Goal: Transaction & Acquisition: Book appointment/travel/reservation

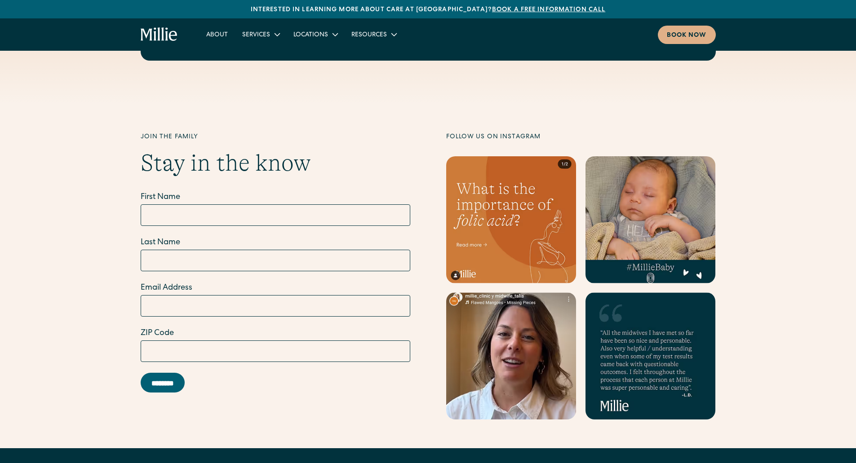
scroll to position [3575, 0]
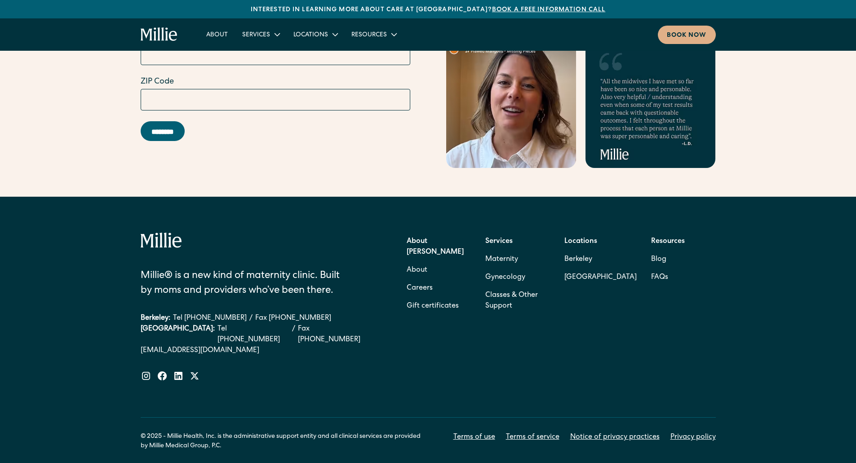
click at [498, 238] on strong "Services" at bounding box center [498, 241] width 27 height 7
click at [498, 251] on link "Maternity" at bounding box center [501, 260] width 33 height 18
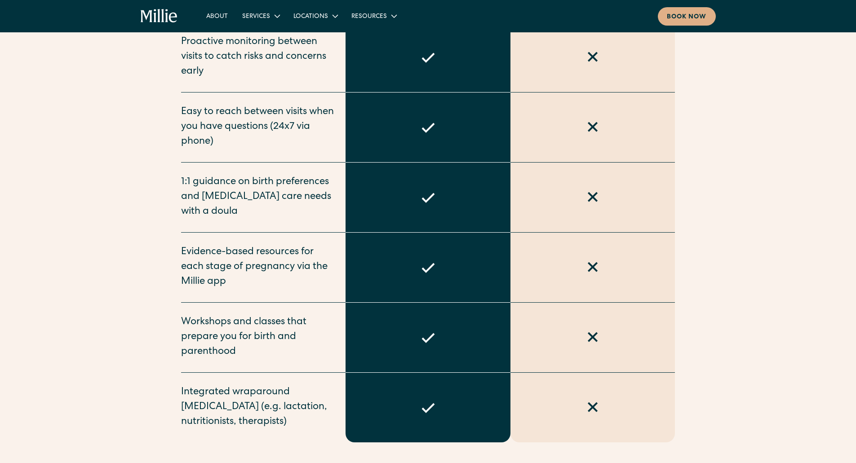
scroll to position [632, 0]
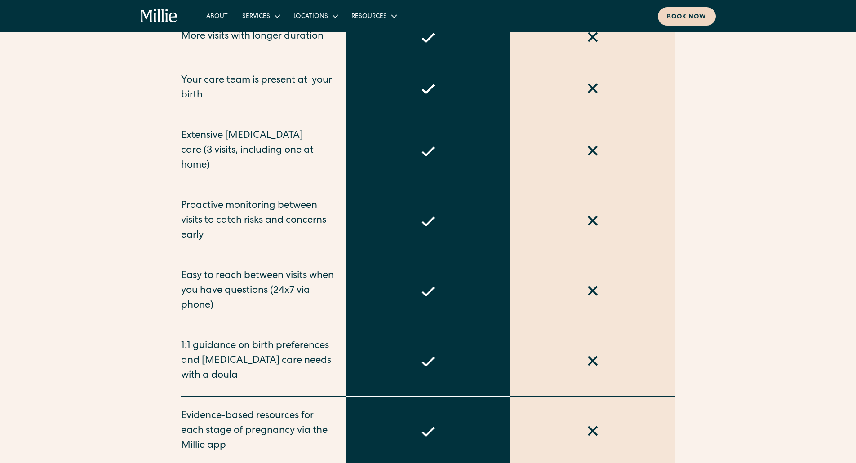
click at [695, 18] on div "Book now" at bounding box center [686, 17] width 40 height 9
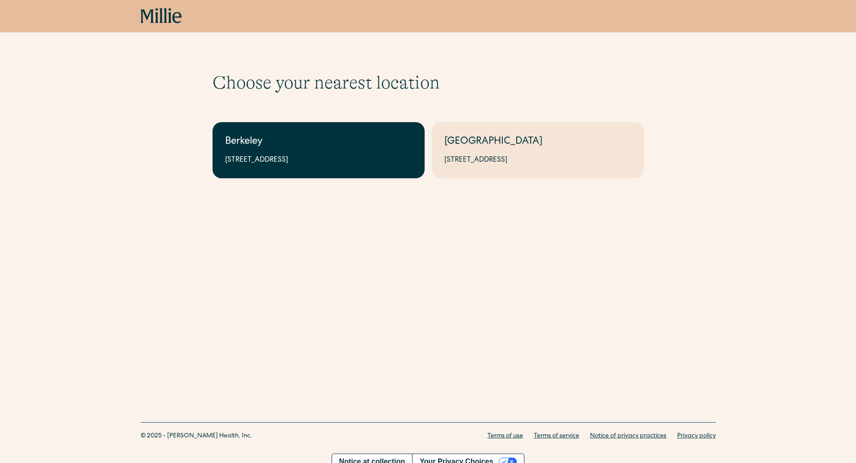
click at [390, 146] on div "Berkeley" at bounding box center [318, 142] width 187 height 15
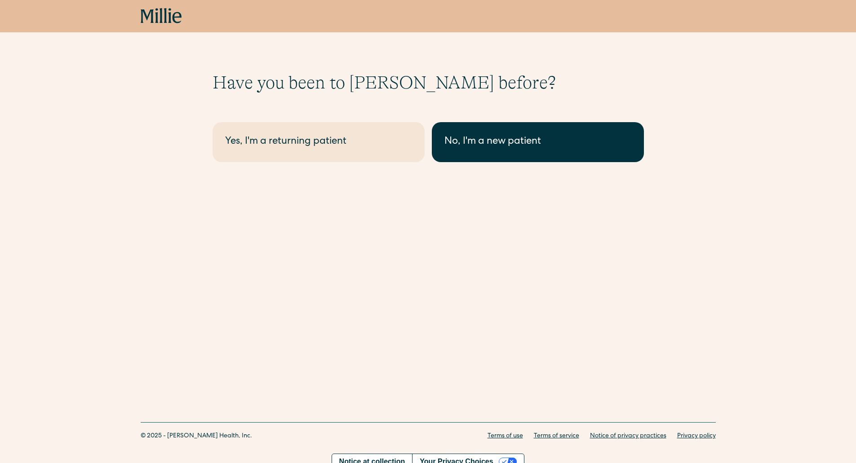
click at [570, 140] on div "No, I'm a new patient" at bounding box center [537, 142] width 187 height 15
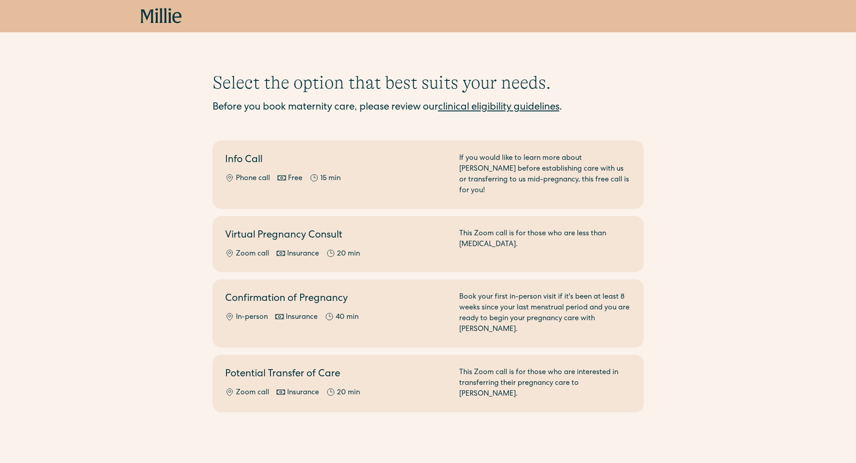
click at [467, 106] on link "clinical eligibility guidelines" at bounding box center [498, 108] width 121 height 10
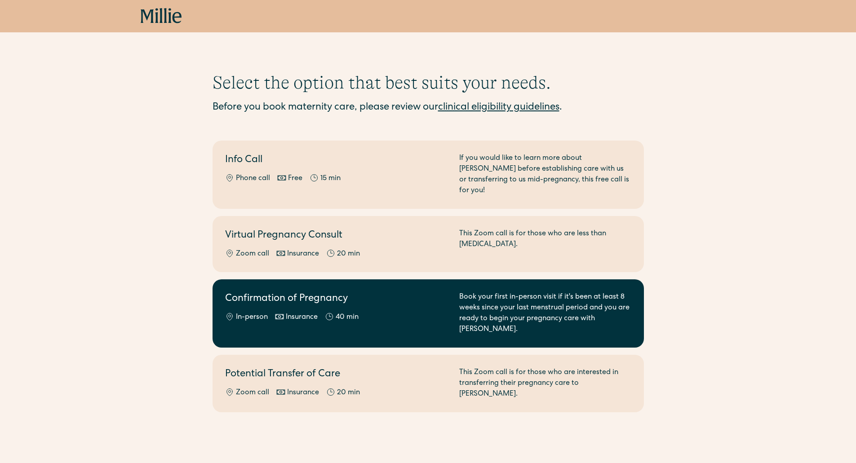
click at [424, 299] on div "Confirmation of Pregnancy In-person Insurance 40 min" at bounding box center [336, 313] width 223 height 43
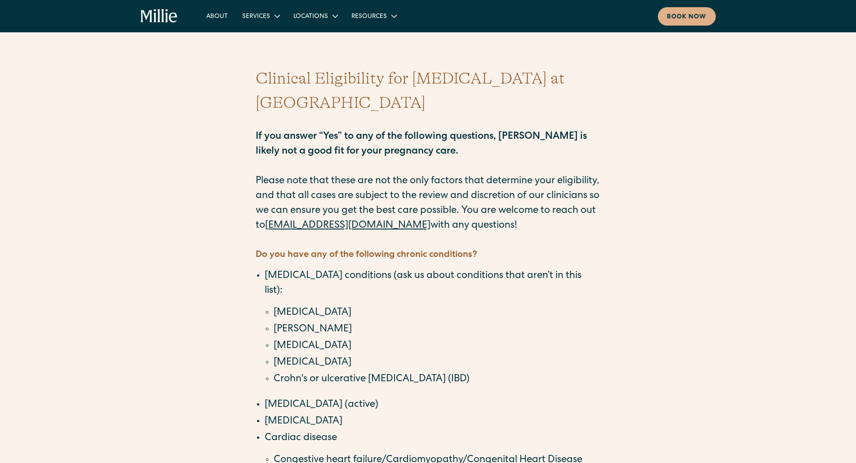
click at [438, 200] on p "If you answer “Yes” to any of the following questions, Millie is likely not a g…" at bounding box center [428, 174] width 345 height 119
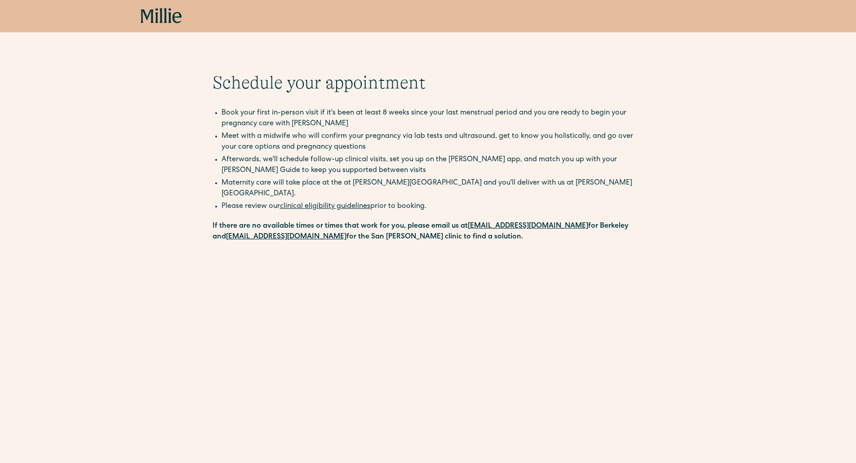
click at [513, 223] on strong "[EMAIL_ADDRESS][DOMAIN_NAME]" at bounding box center [528, 226] width 120 height 7
